Goal: Task Accomplishment & Management: Use online tool/utility

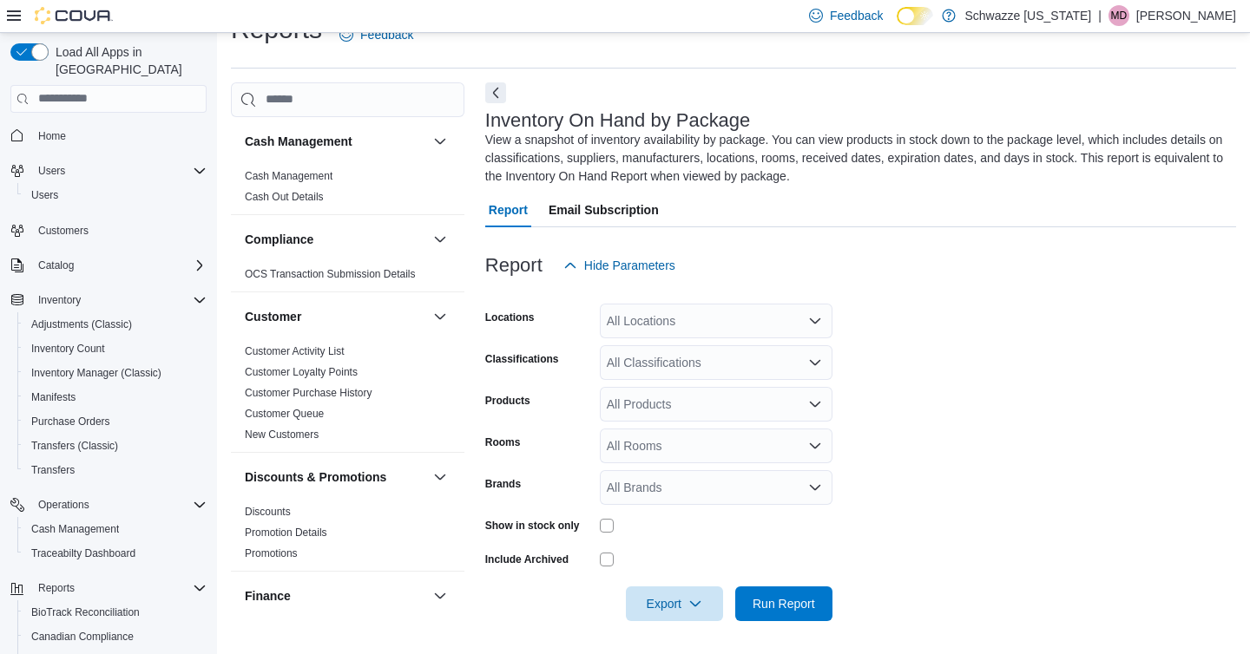
scroll to position [36, 0]
click at [637, 318] on div "All Locations" at bounding box center [716, 320] width 233 height 35
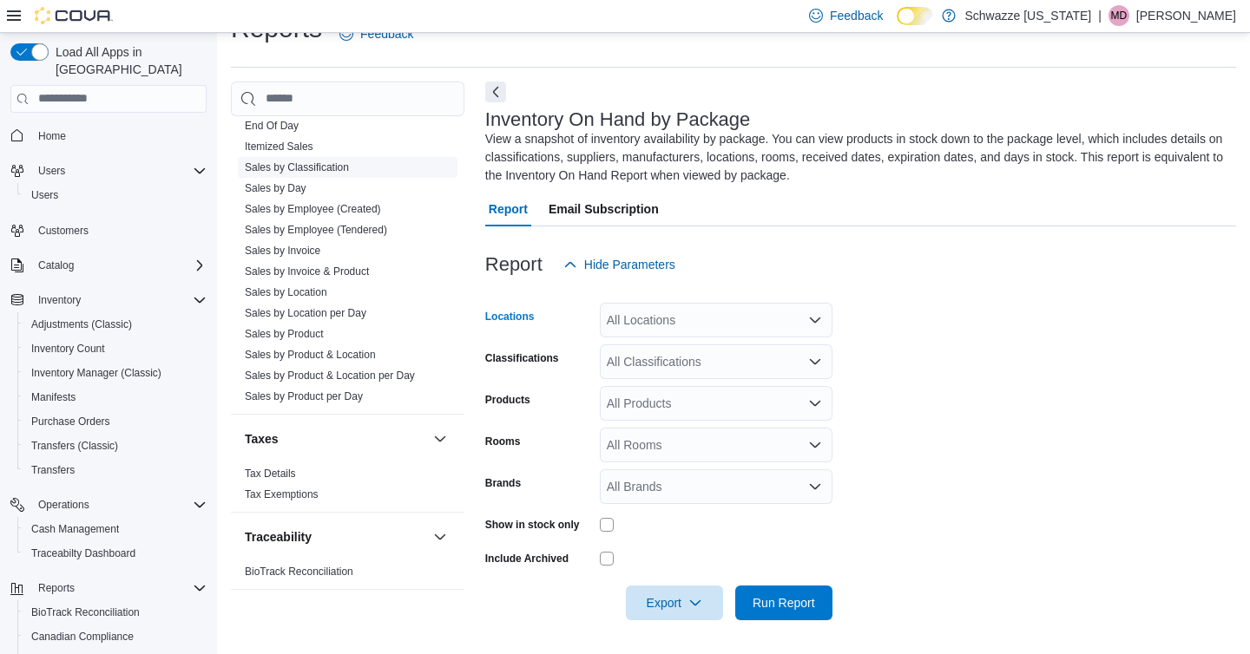
scroll to position [1223, 0]
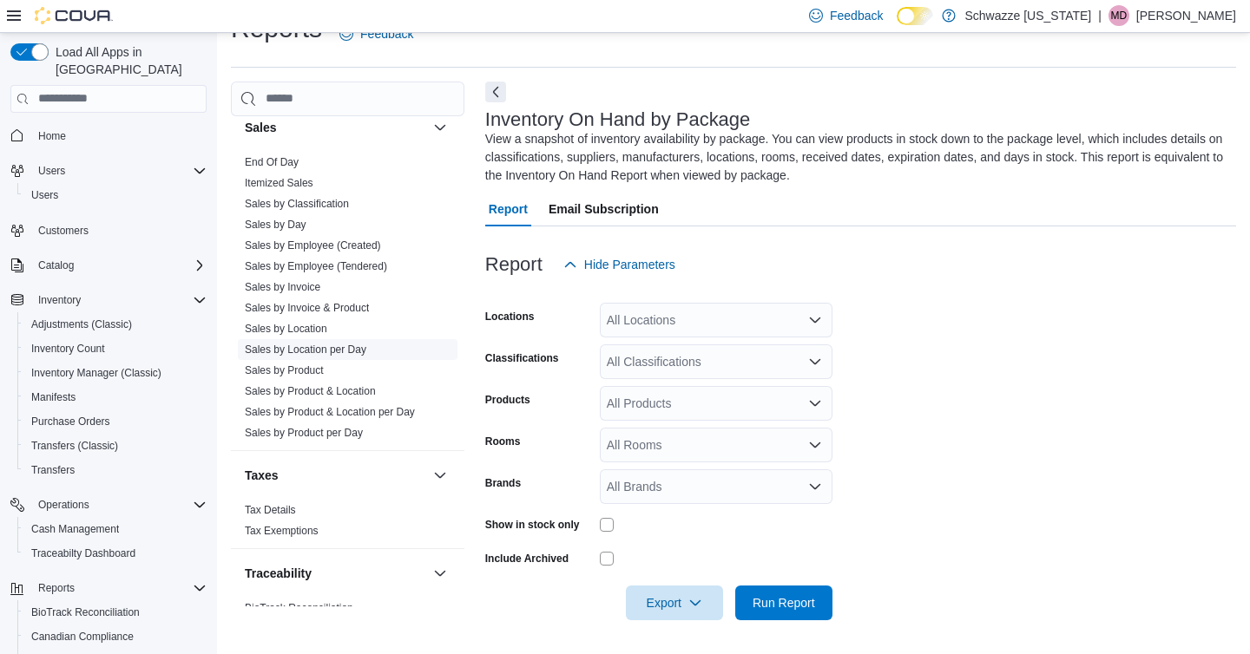
click at [315, 354] on link "Sales by Location per Day" at bounding box center [305, 350] width 121 height 12
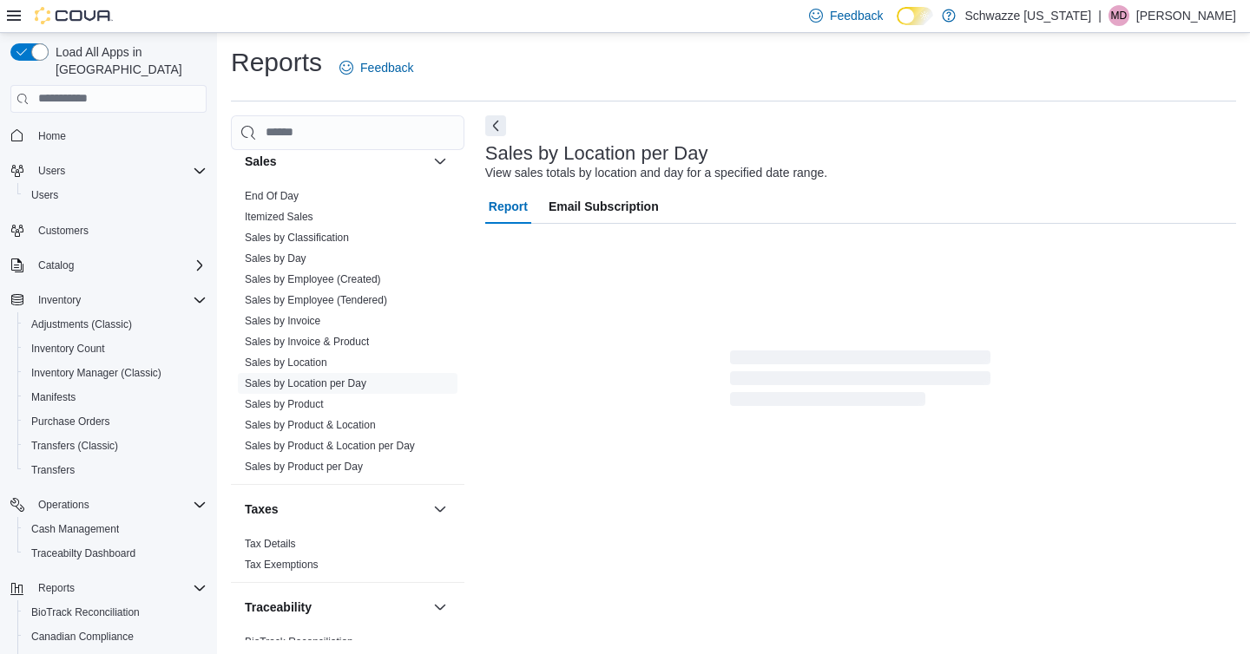
scroll to position [15, 0]
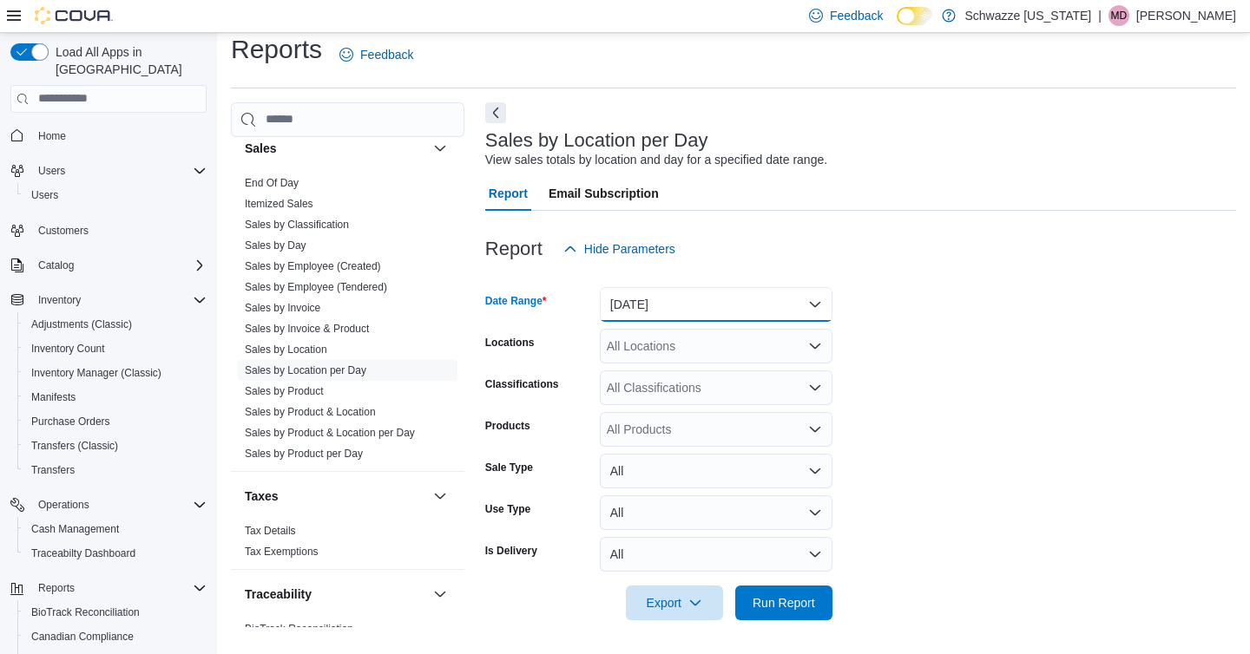
click at [647, 320] on button "[DATE]" at bounding box center [716, 304] width 233 height 35
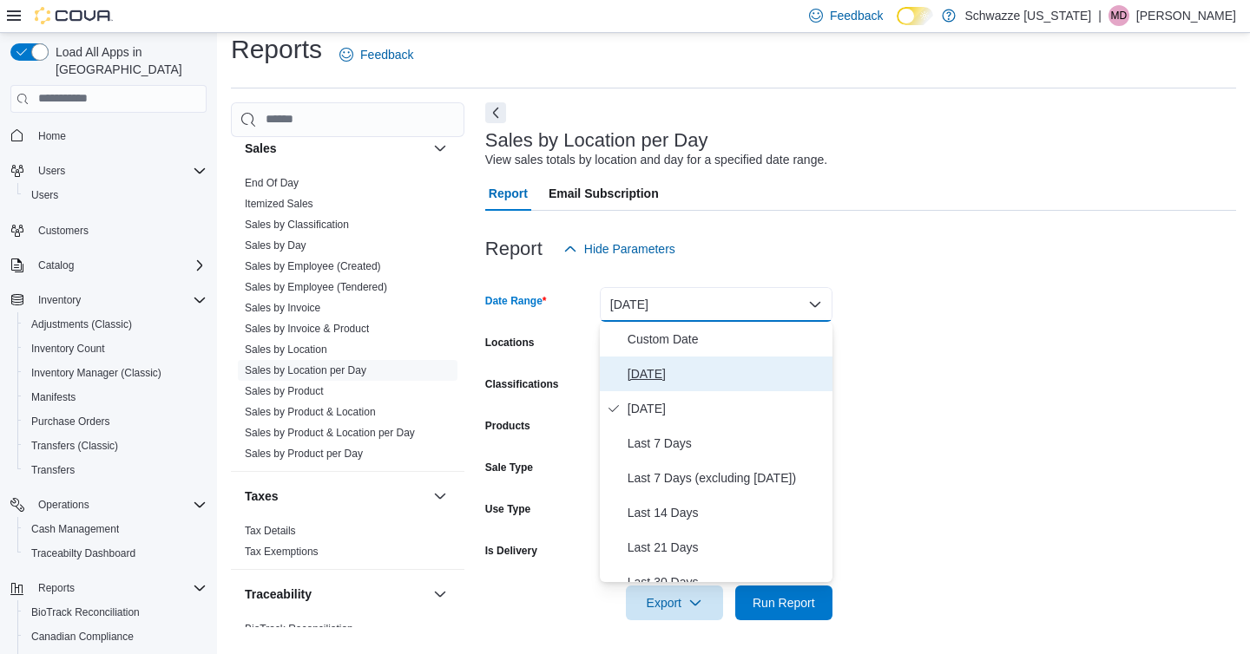
click at [649, 364] on span "[DATE]" at bounding box center [726, 374] width 198 height 21
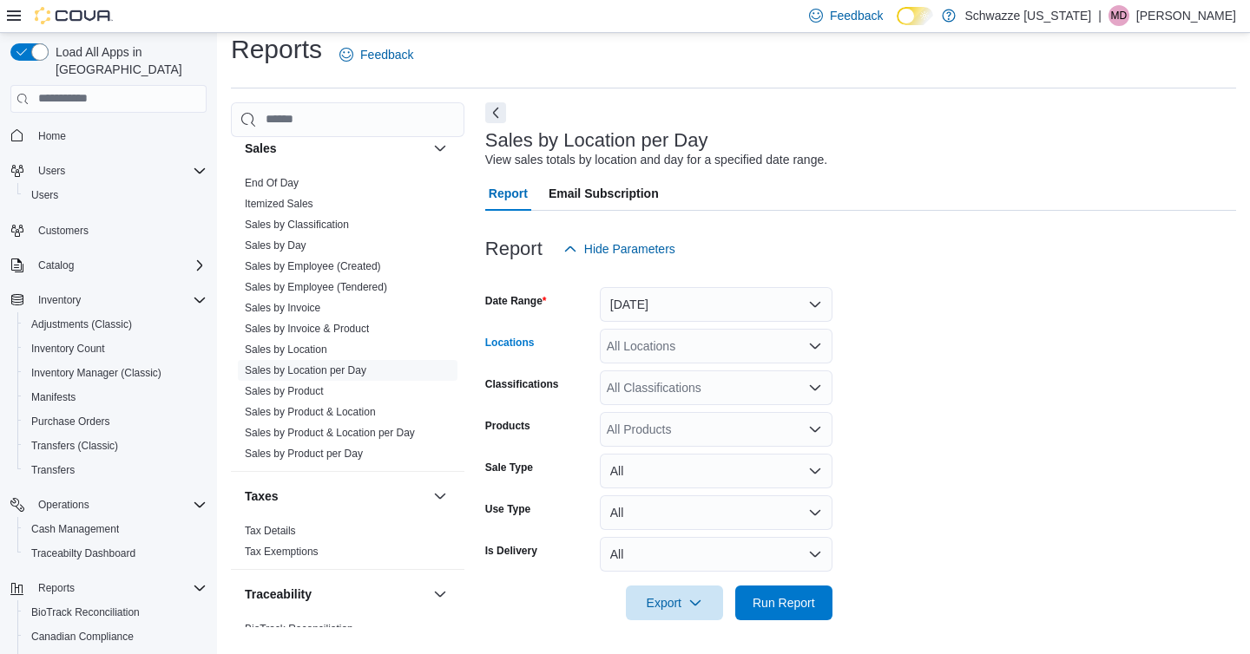
click at [653, 352] on div "All Locations" at bounding box center [716, 346] width 233 height 35
type input "***"
click at [685, 380] on span "SB - Niwot" at bounding box center [674, 375] width 57 height 17
click at [811, 608] on span "Run Report" at bounding box center [783, 602] width 62 height 17
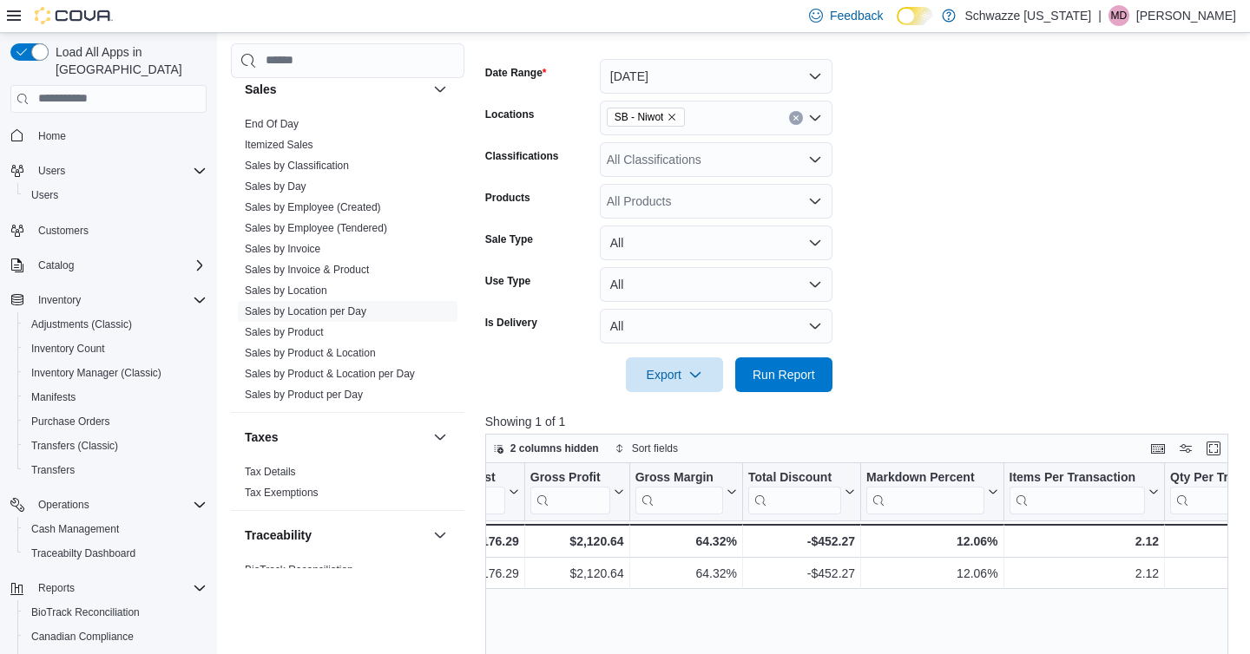
scroll to position [0, 1106]
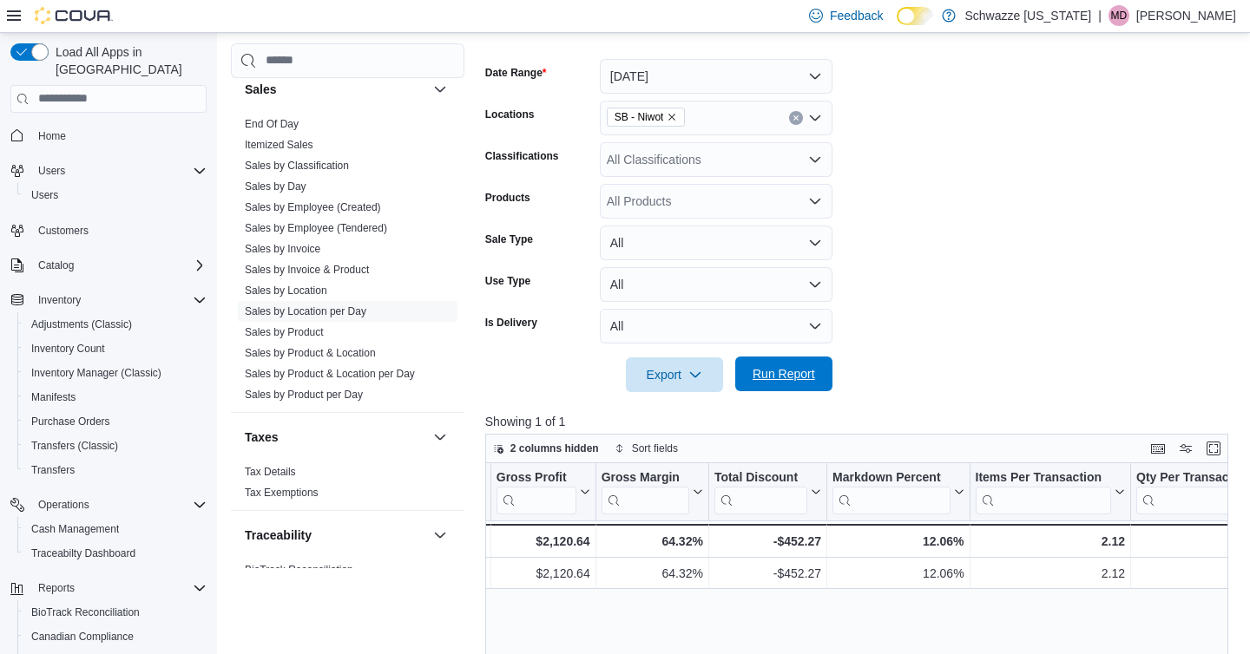
click at [781, 378] on span "Run Report" at bounding box center [783, 373] width 62 height 17
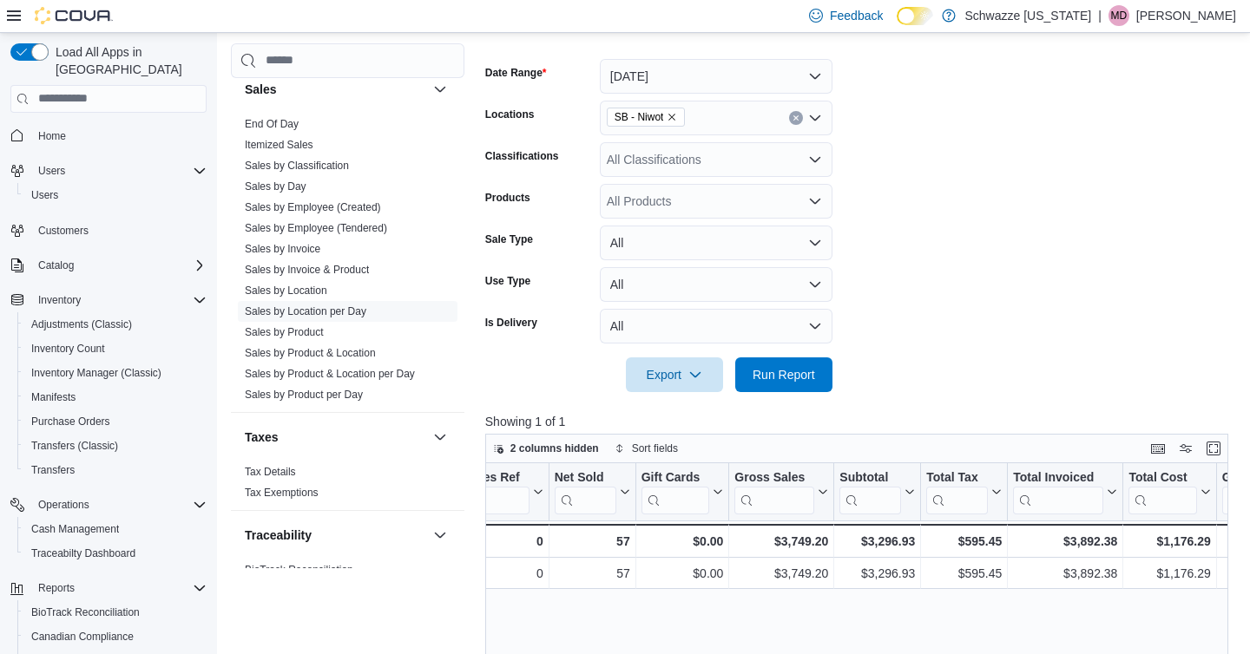
scroll to position [0, 385]
click at [803, 357] on span "Run Report" at bounding box center [783, 374] width 76 height 35
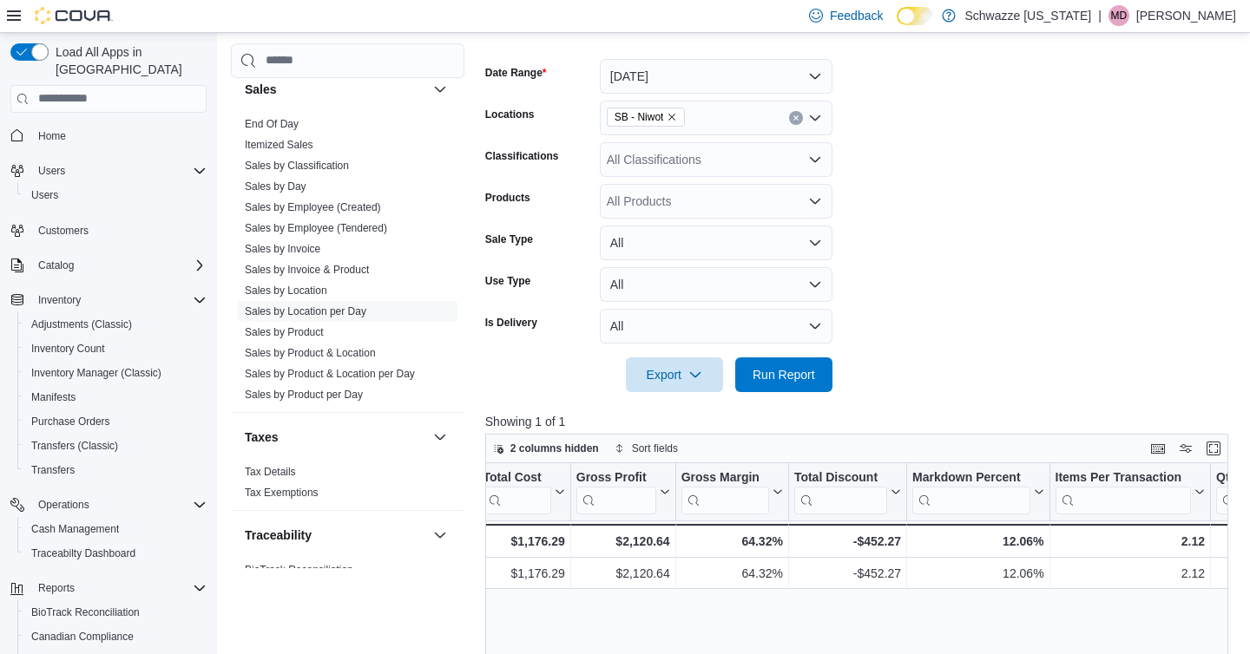
scroll to position [0, 1063]
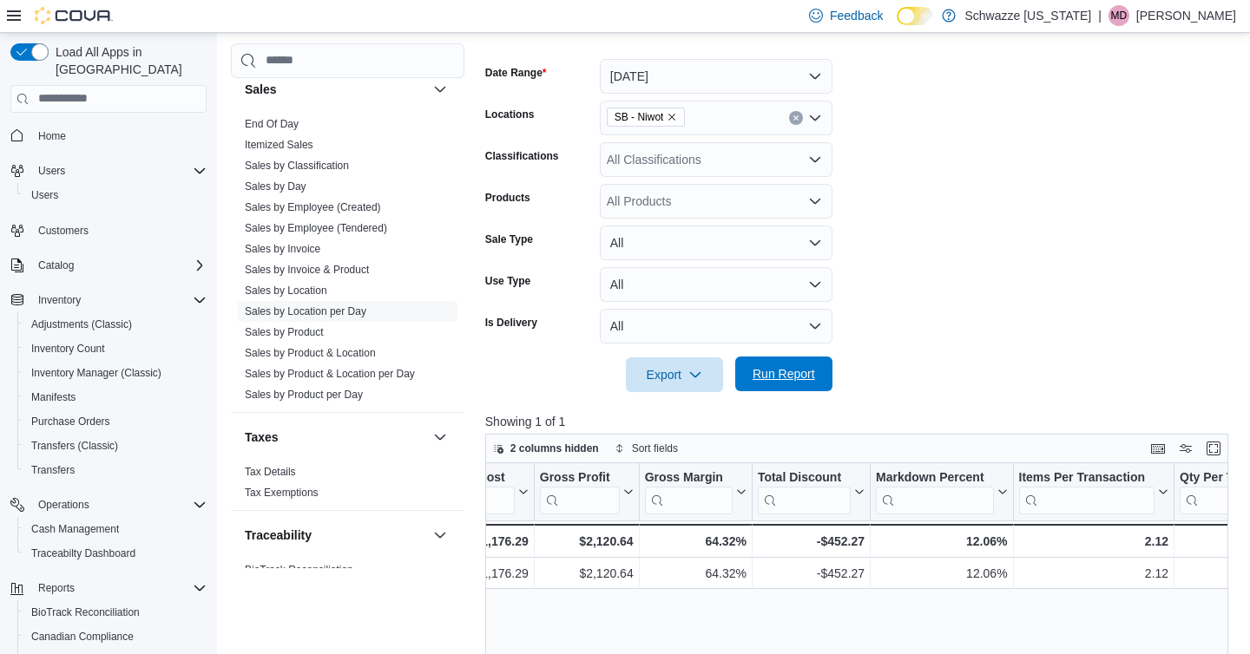
click at [775, 381] on span "Run Report" at bounding box center [783, 373] width 62 height 17
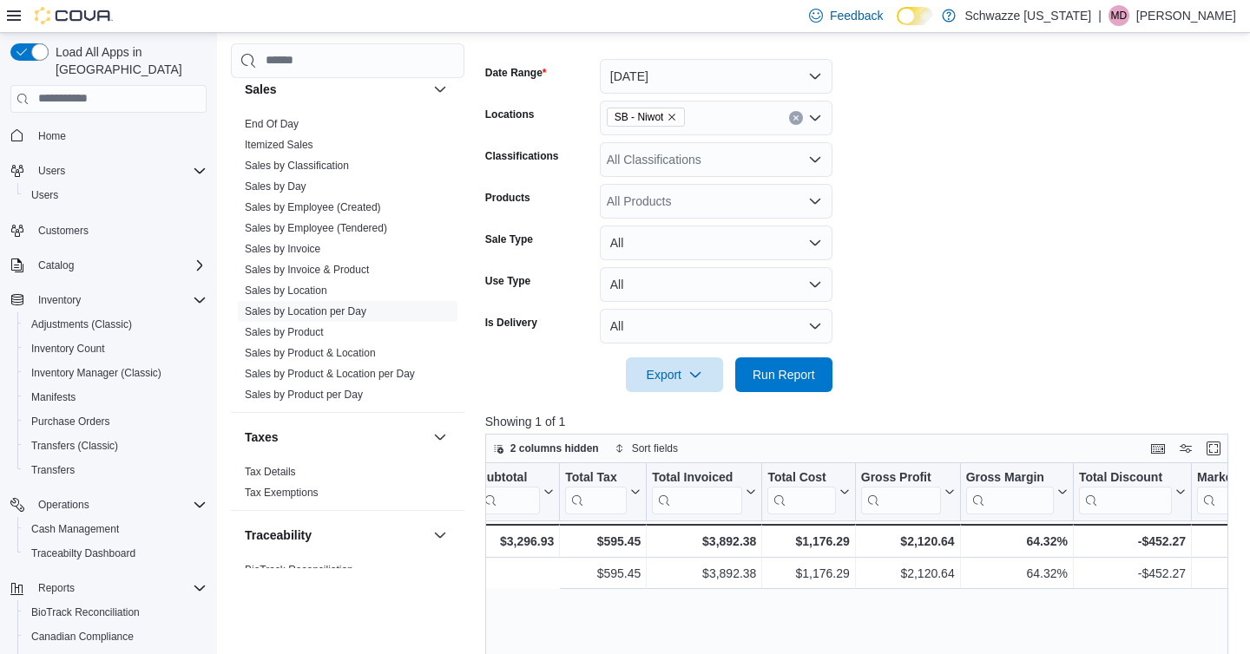
scroll to position [0, 1293]
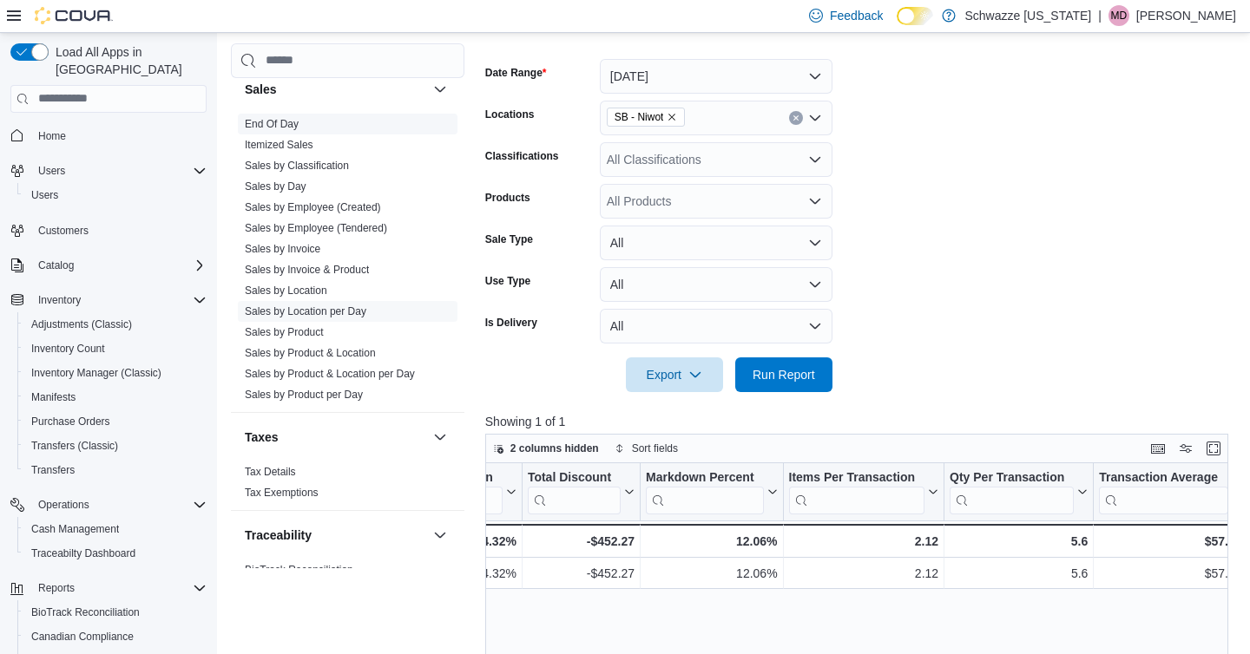
click at [276, 121] on link "End Of Day" at bounding box center [272, 124] width 54 height 12
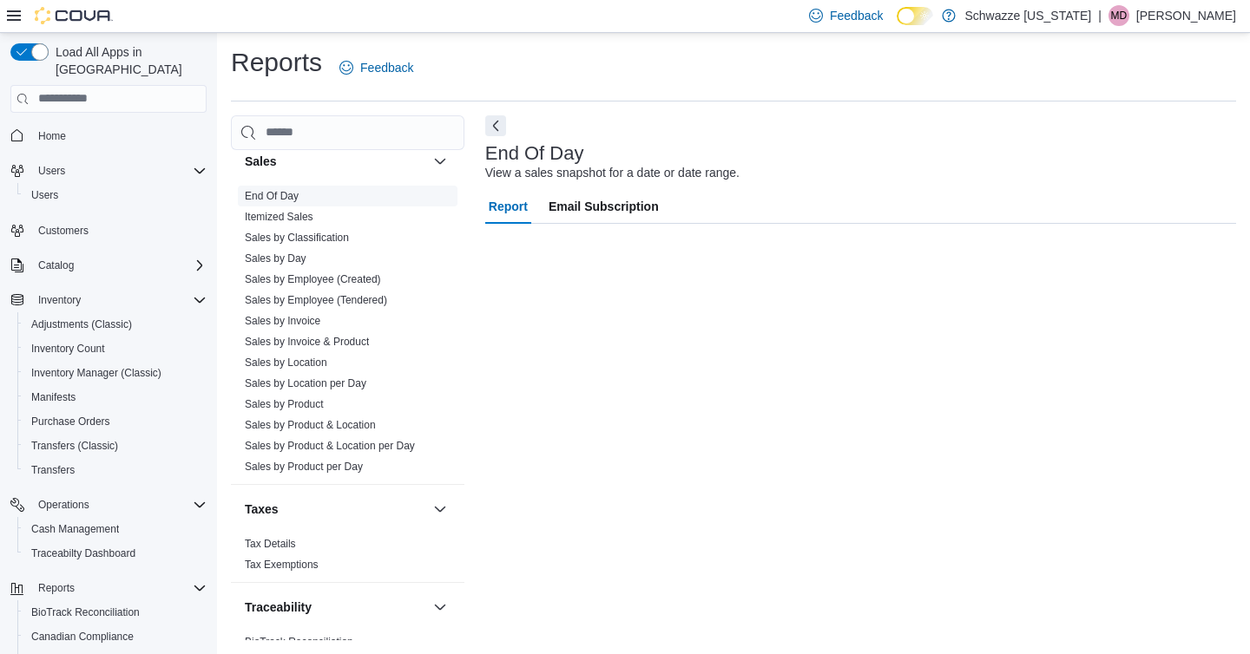
scroll to position [2, 0]
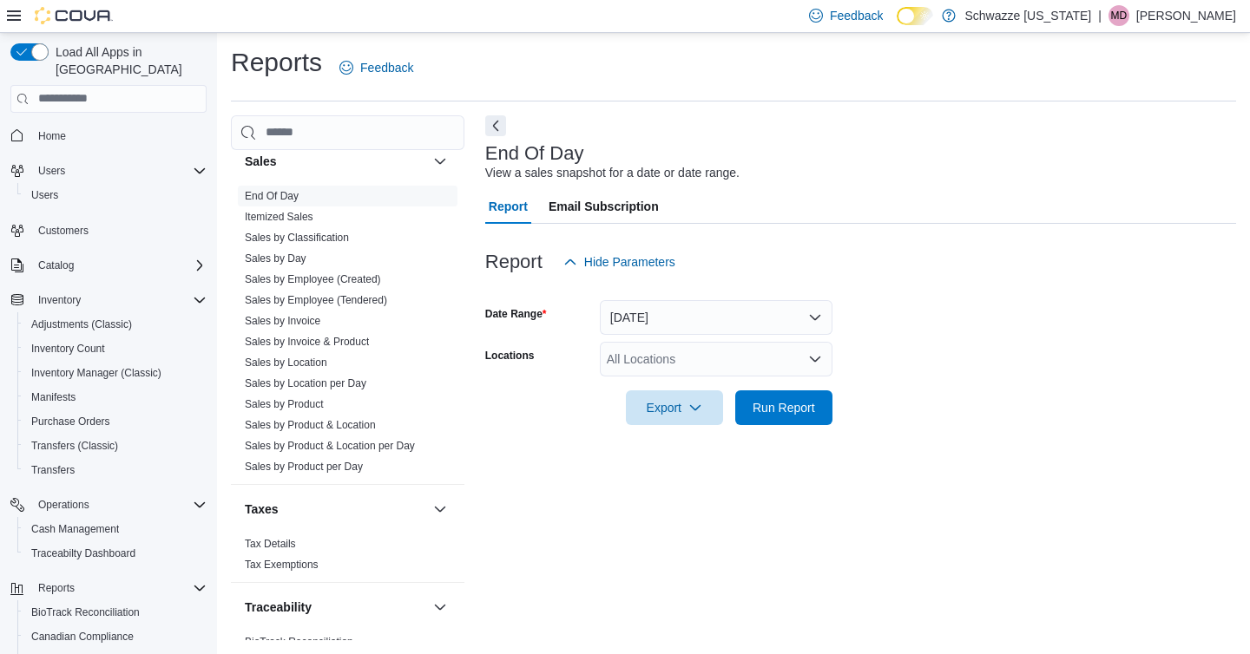
click at [733, 364] on div "All Locations" at bounding box center [716, 359] width 233 height 35
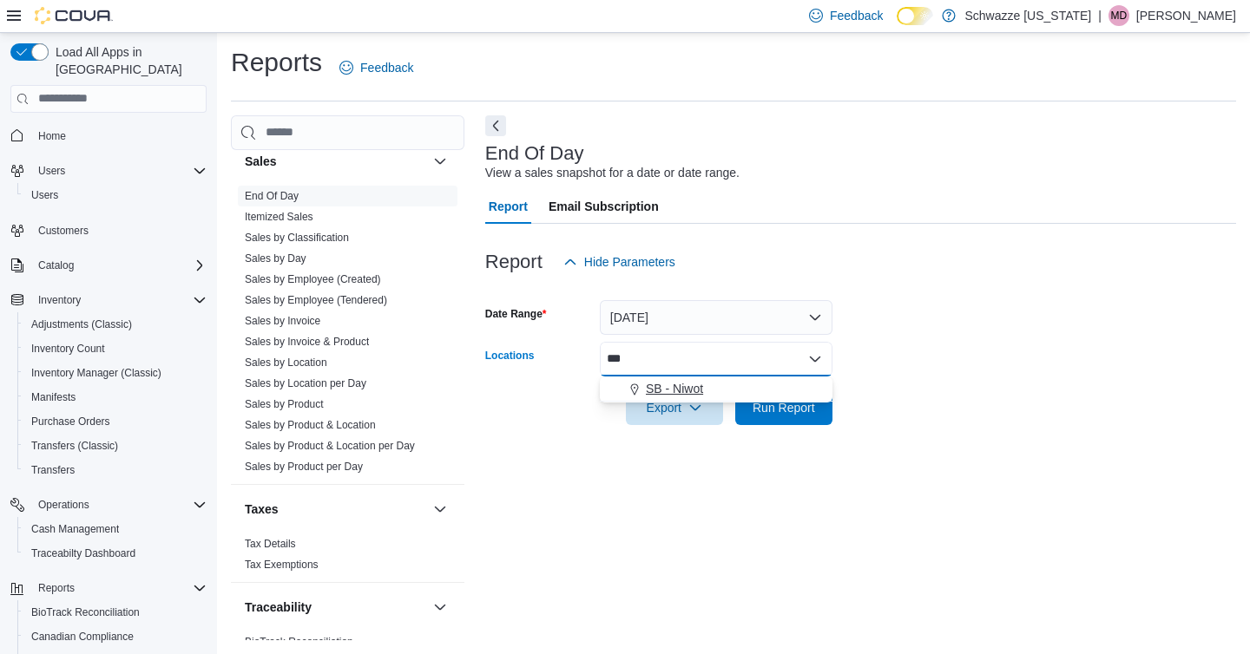
type input "***"
click at [777, 386] on div "SB - Niwot" at bounding box center [716, 388] width 212 height 17
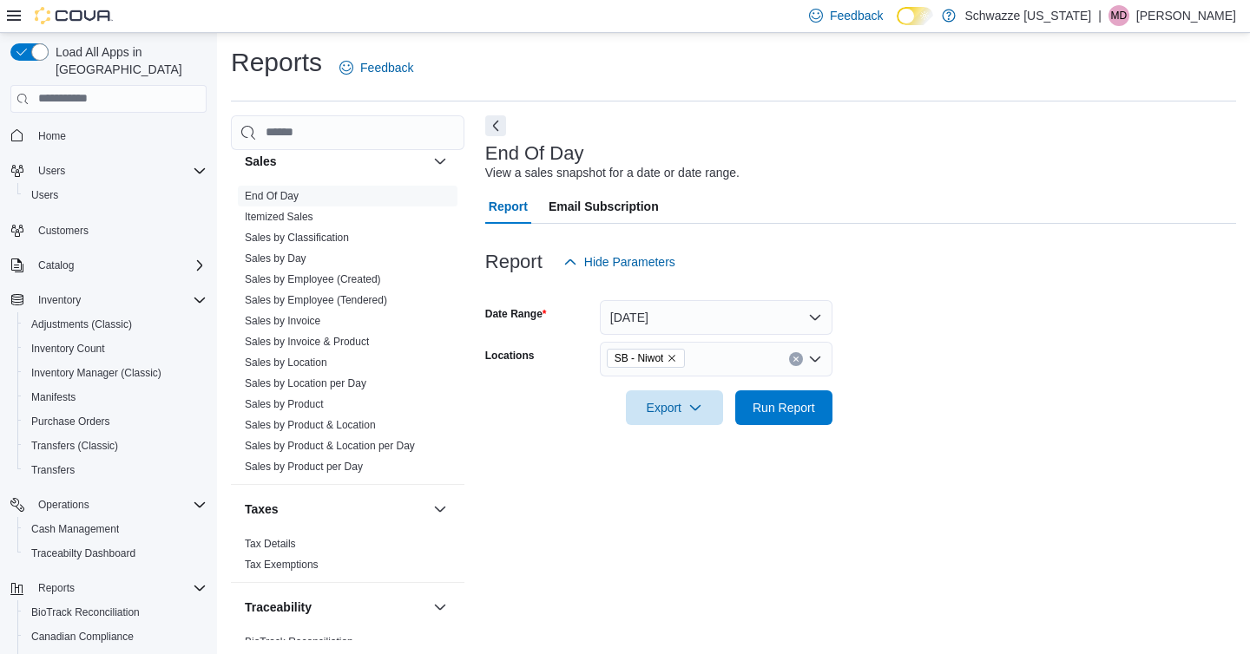
click at [883, 426] on div at bounding box center [860, 435] width 751 height 21
click at [791, 417] on span "Run Report" at bounding box center [783, 407] width 76 height 35
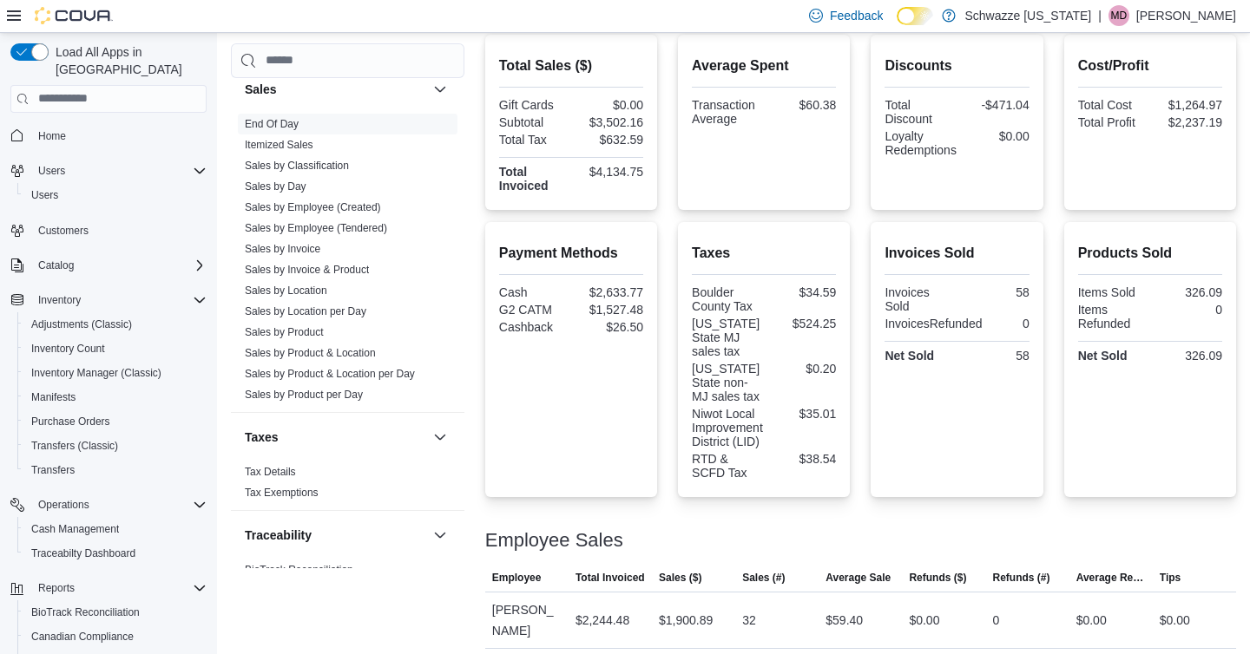
scroll to position [491, 0]
